Goal: Navigation & Orientation: Find specific page/section

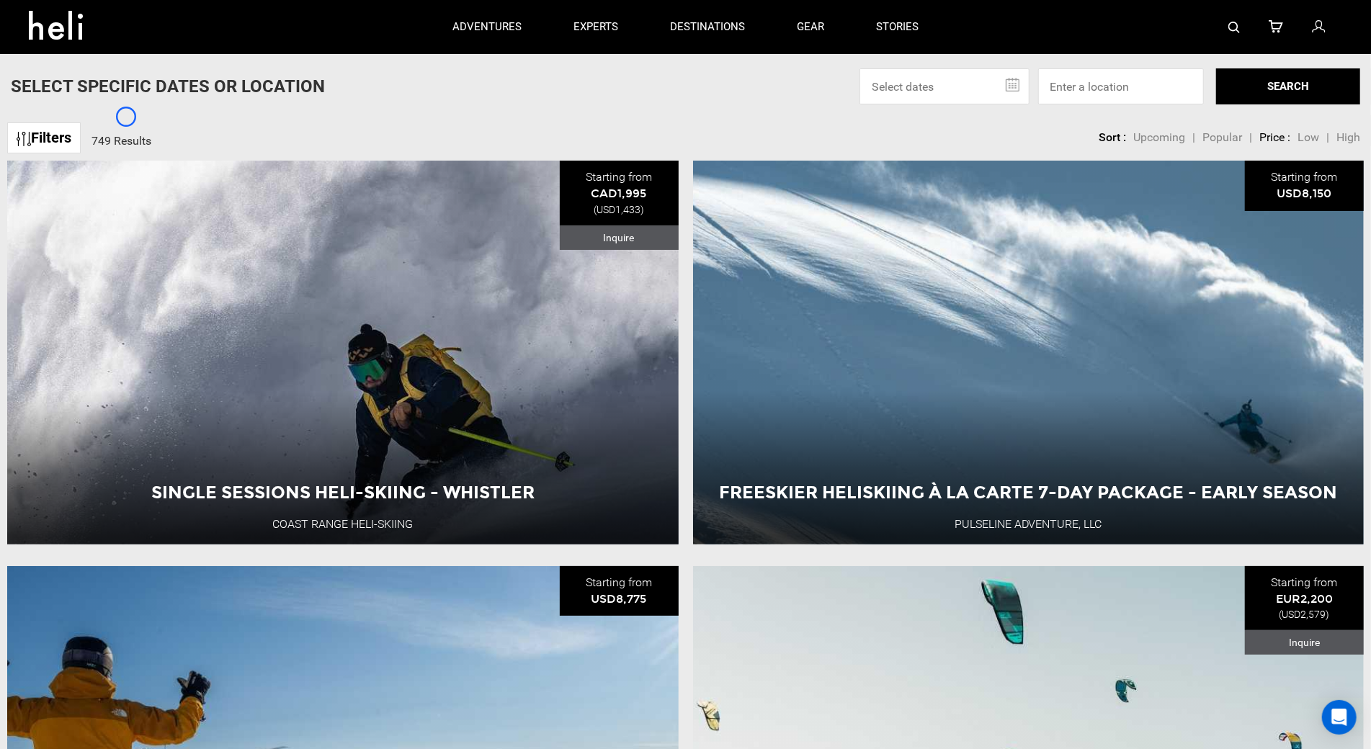
click at [126, 117] on div "Filters 749 Results sortby" at bounding box center [73, 136] width 133 height 43
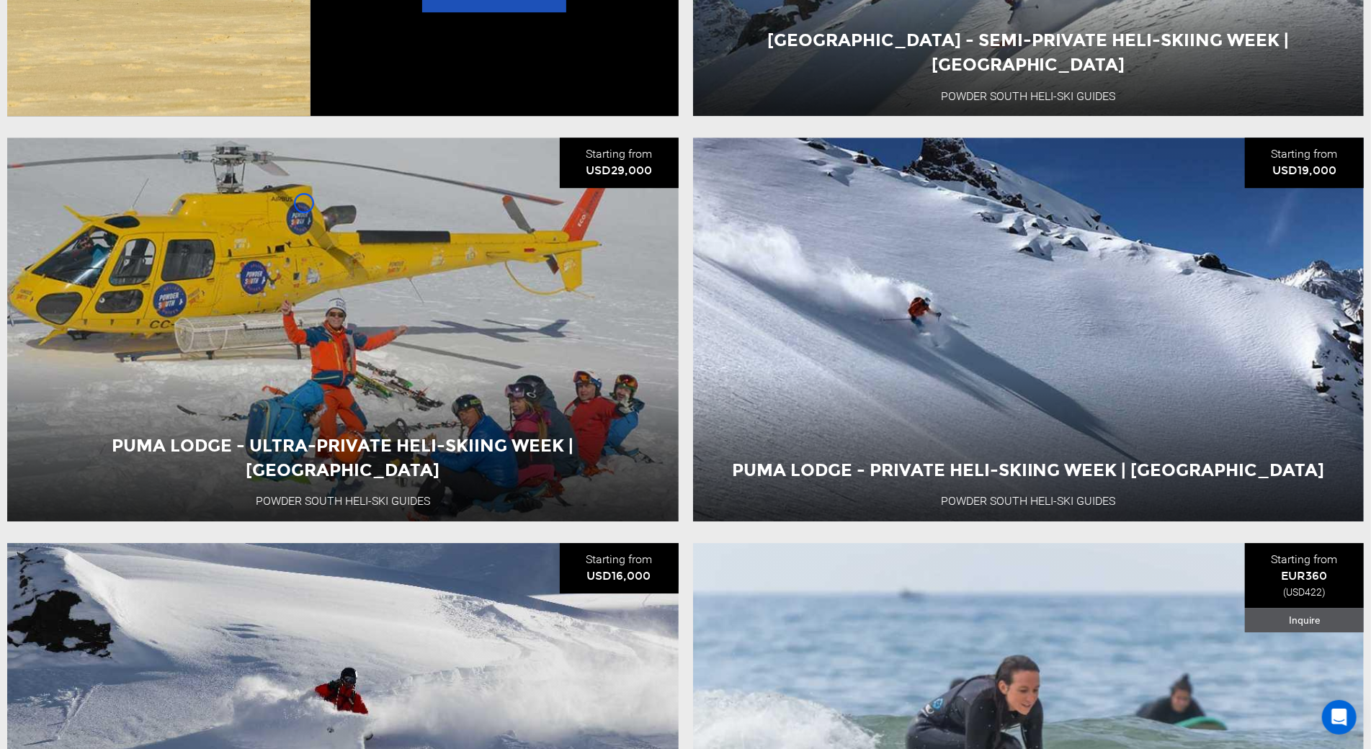
scroll to position [3290, 0]
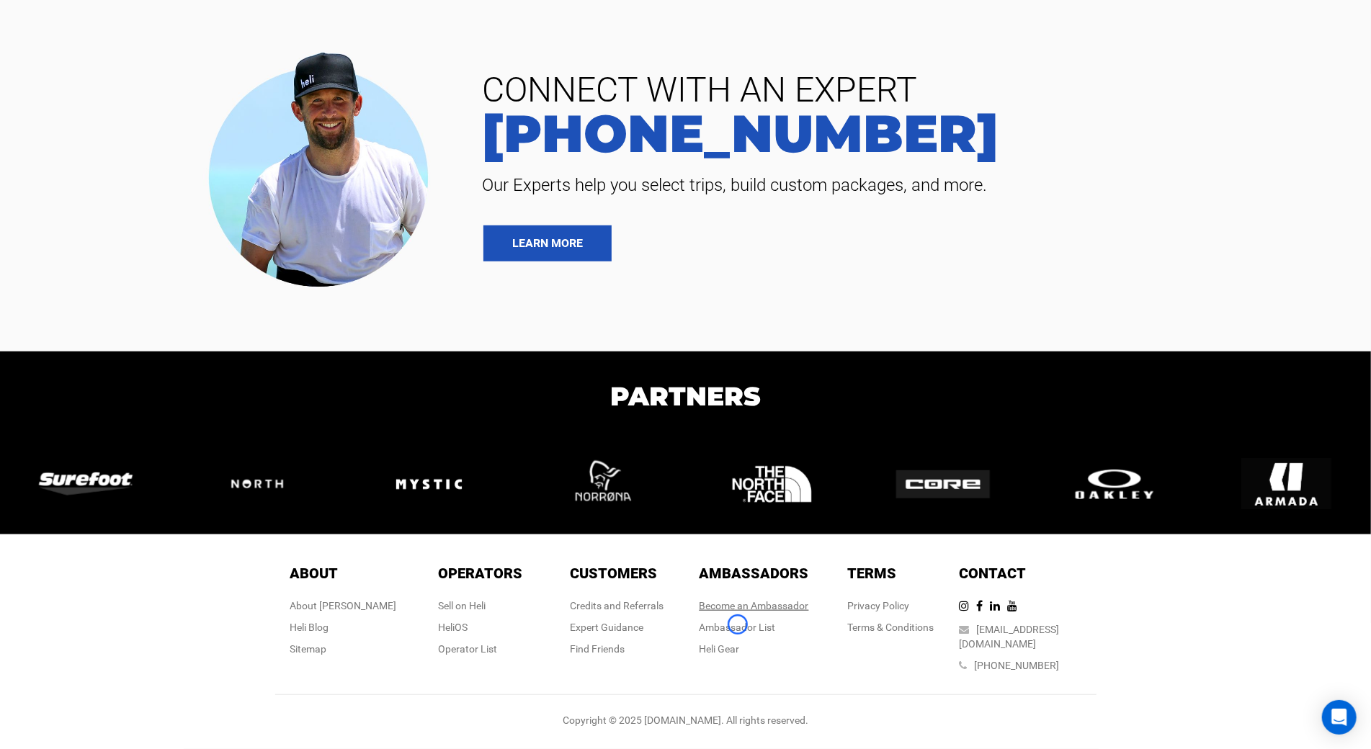
click at [738, 612] on link "Become an Ambassador" at bounding box center [755, 606] width 110 height 12
